Goal: Use online tool/utility: Utilize a website feature to perform a specific function

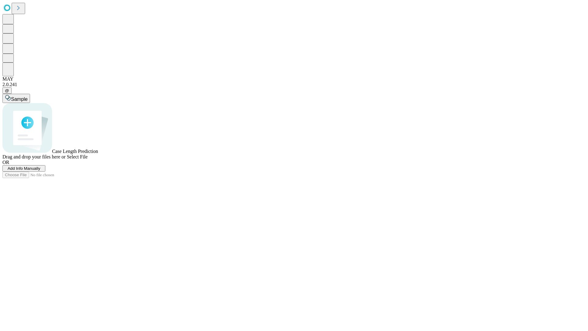
click at [88, 159] on span "Select File" at bounding box center [77, 156] width 21 height 5
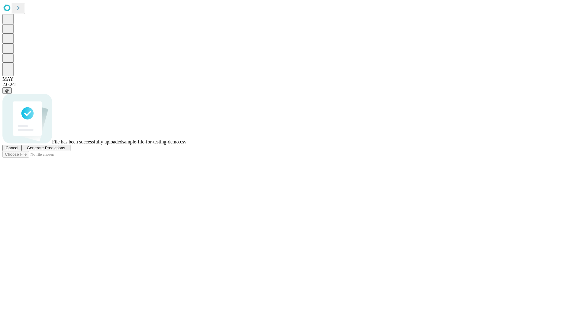
click at [65, 150] on span "Generate Predictions" at bounding box center [46, 148] width 38 height 5
